Goal: Check status

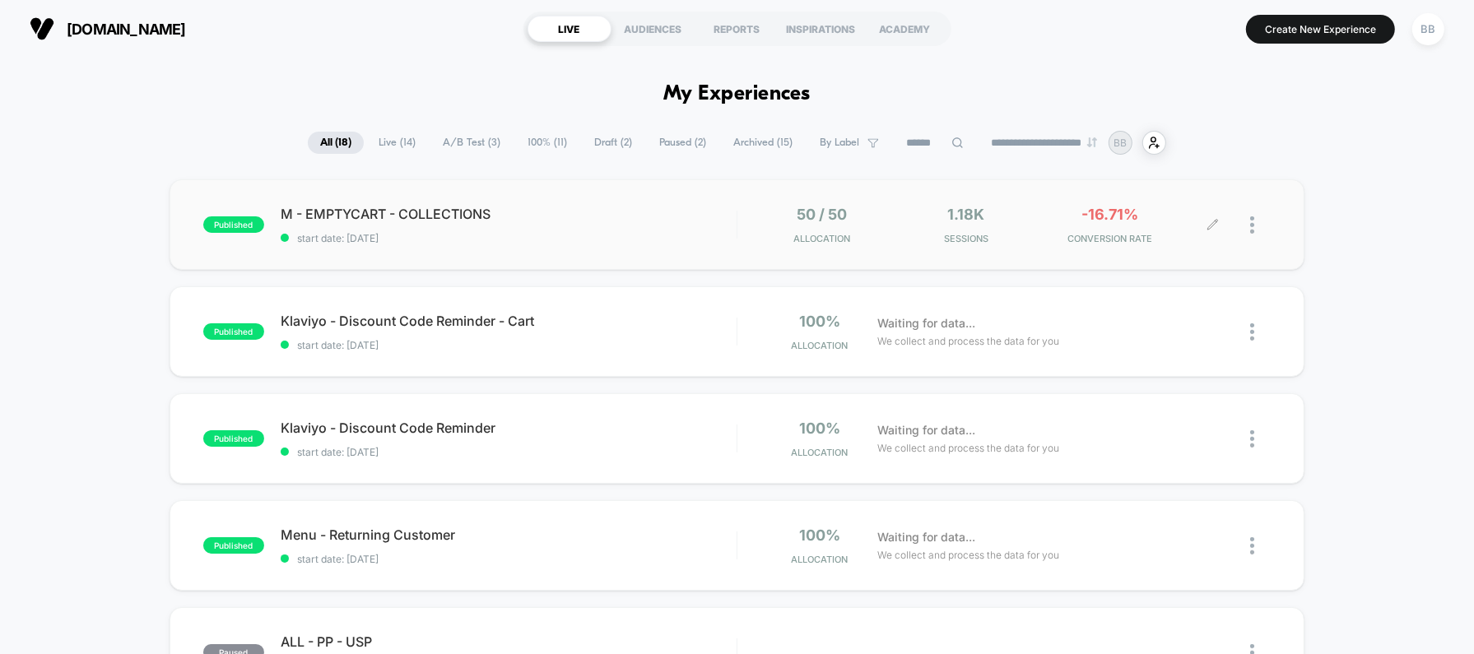
click at [1006, 235] on span "Sessions" at bounding box center [966, 239] width 136 height 12
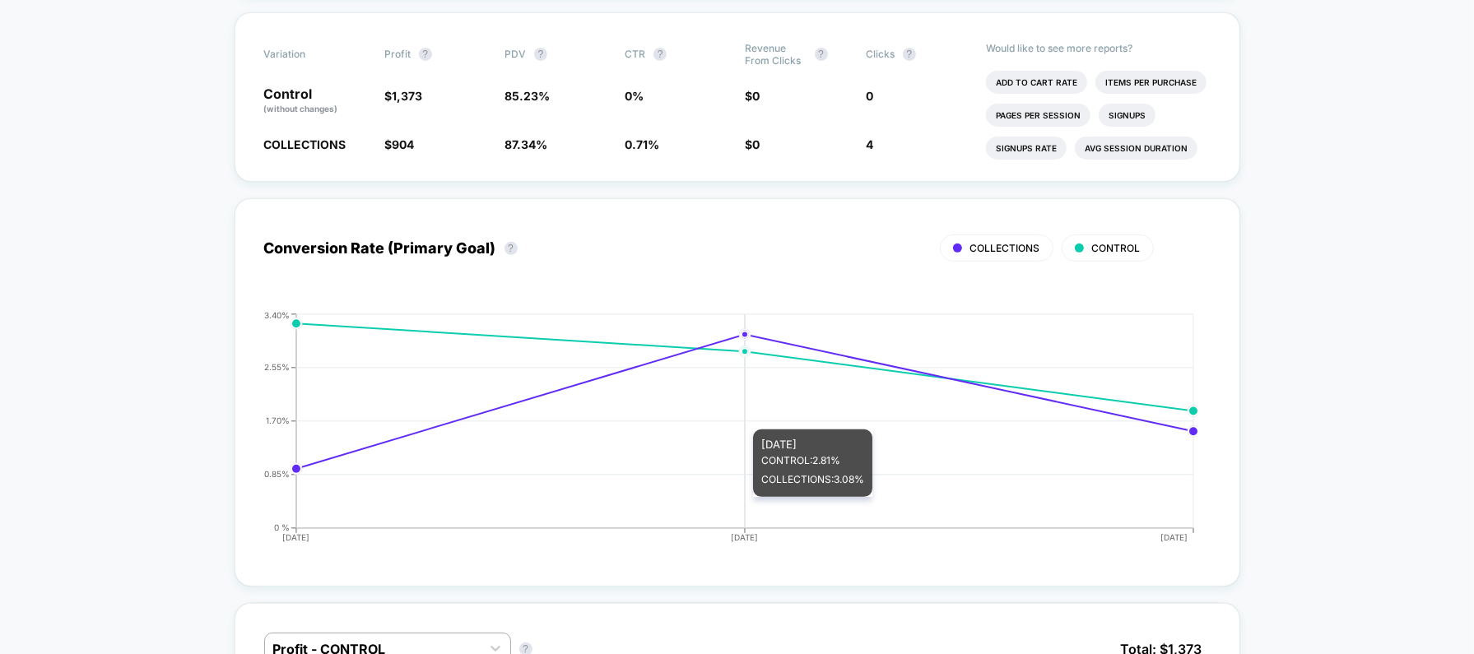
scroll to position [536, 0]
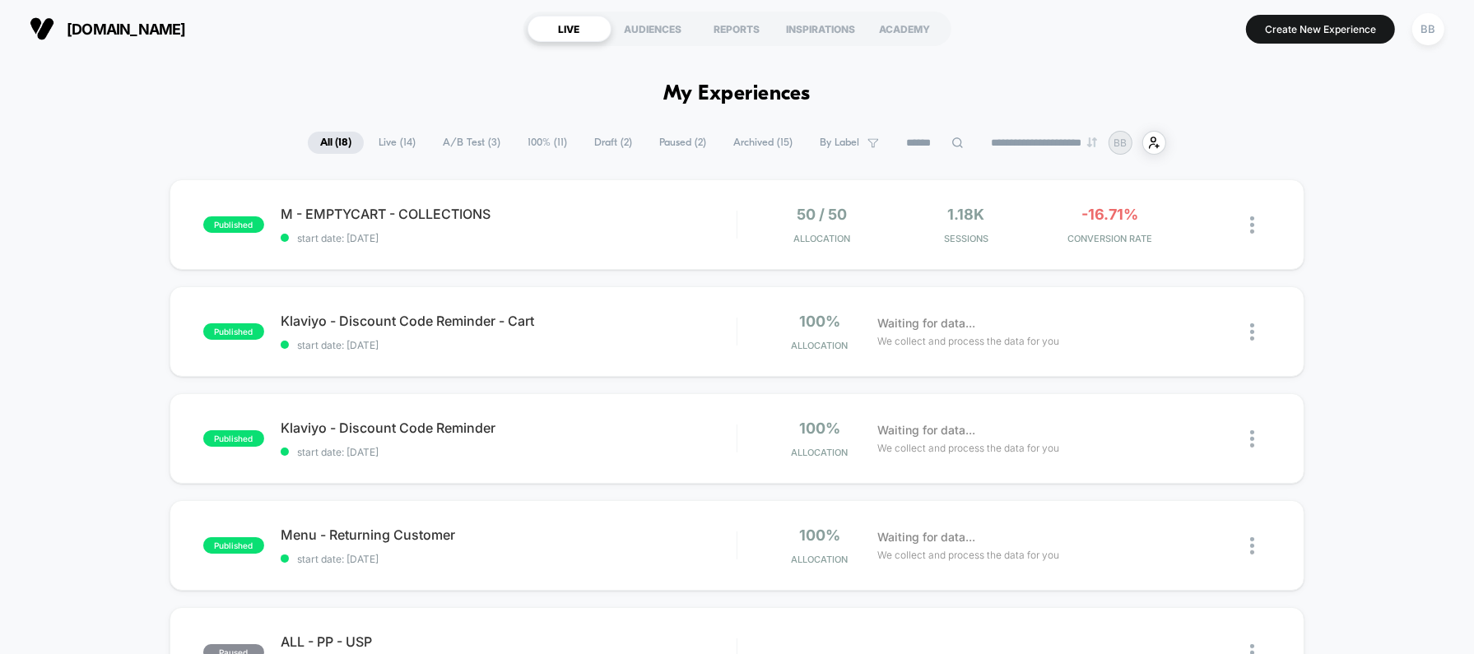
scroll to position [134, 0]
